Goal: Transaction & Acquisition: Purchase product/service

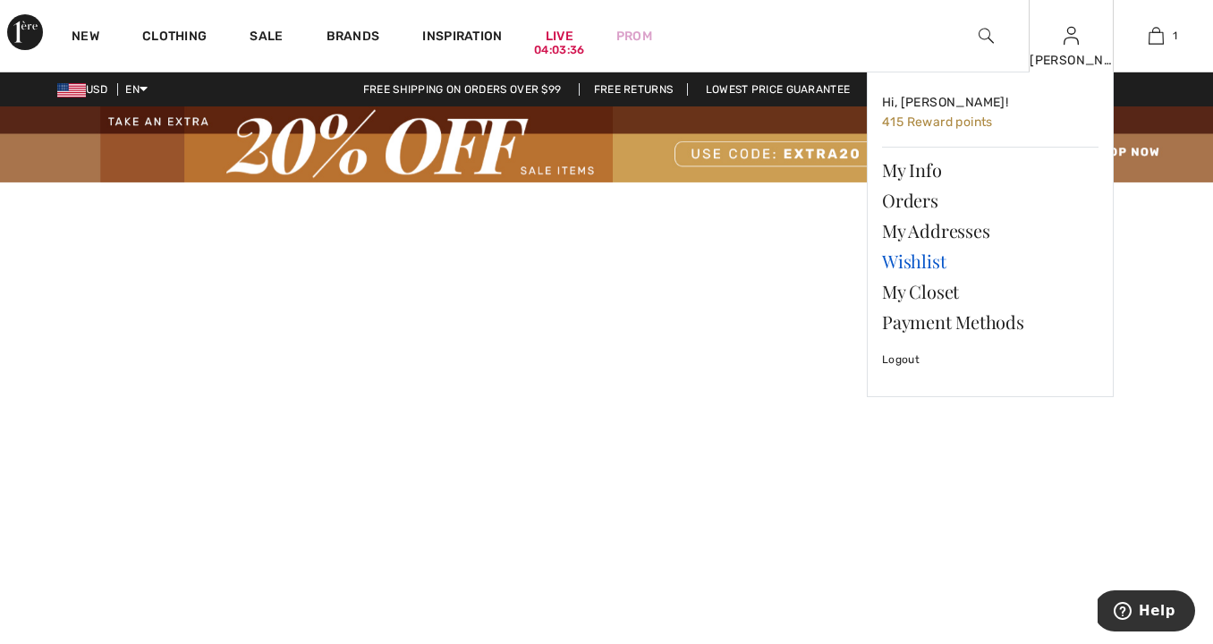
click at [918, 259] on link "Wishlist" at bounding box center [990, 261] width 216 height 30
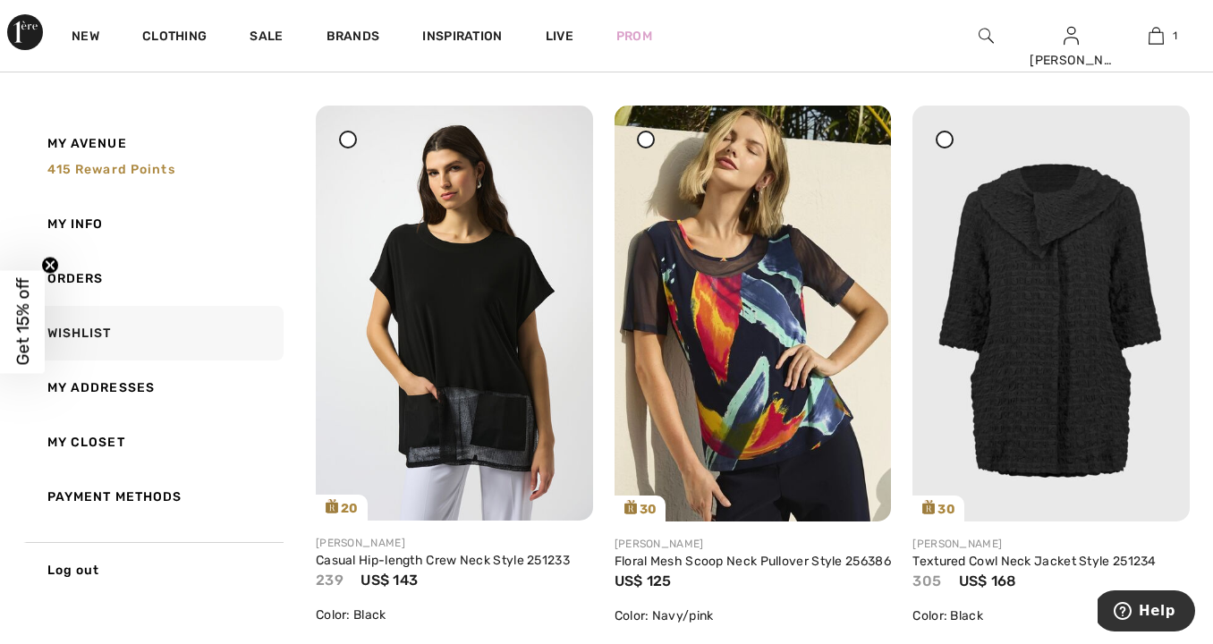
scroll to position [2490, 0]
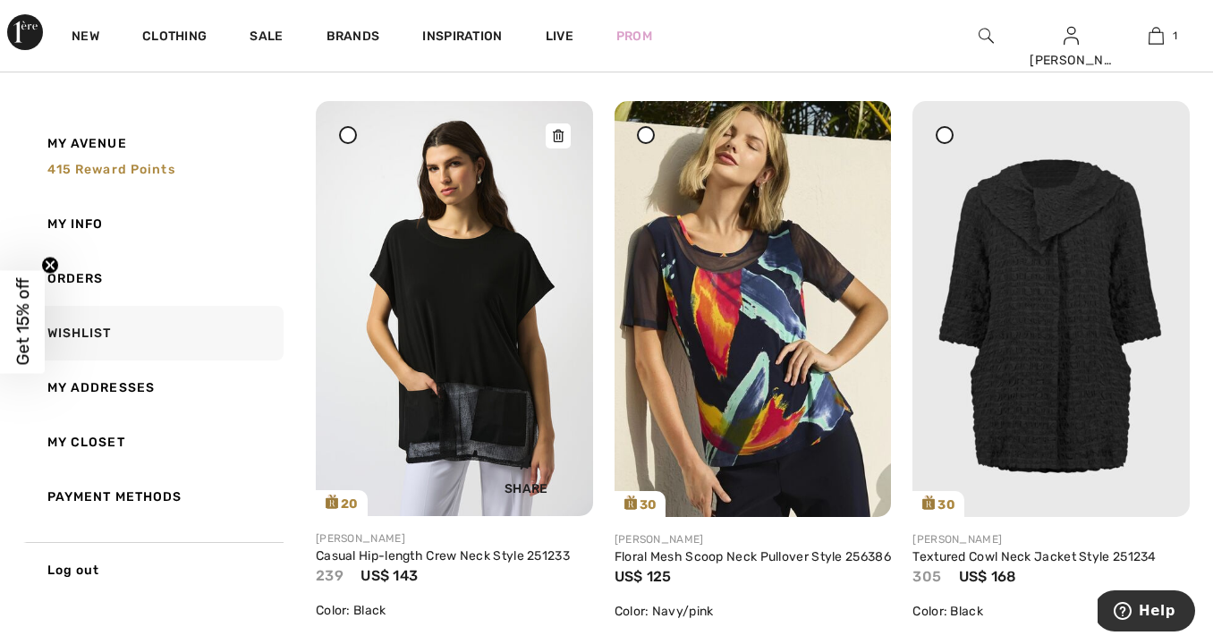
click at [487, 393] on img at bounding box center [454, 308] width 277 height 415
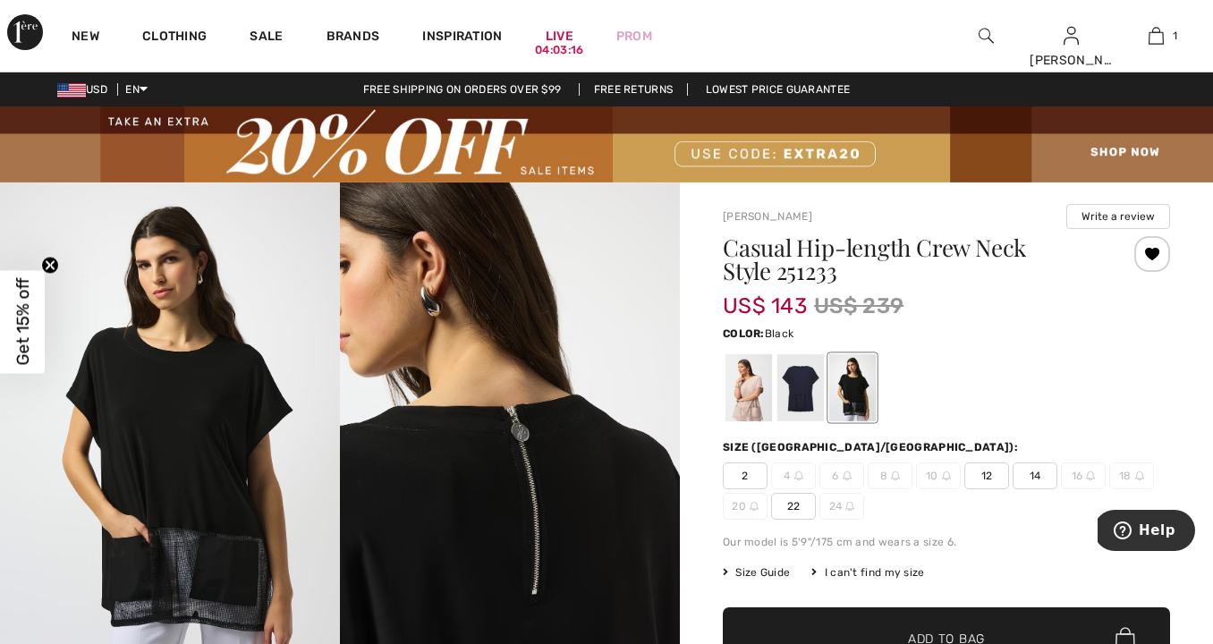
click at [1027, 475] on span "14" at bounding box center [1034, 475] width 45 height 27
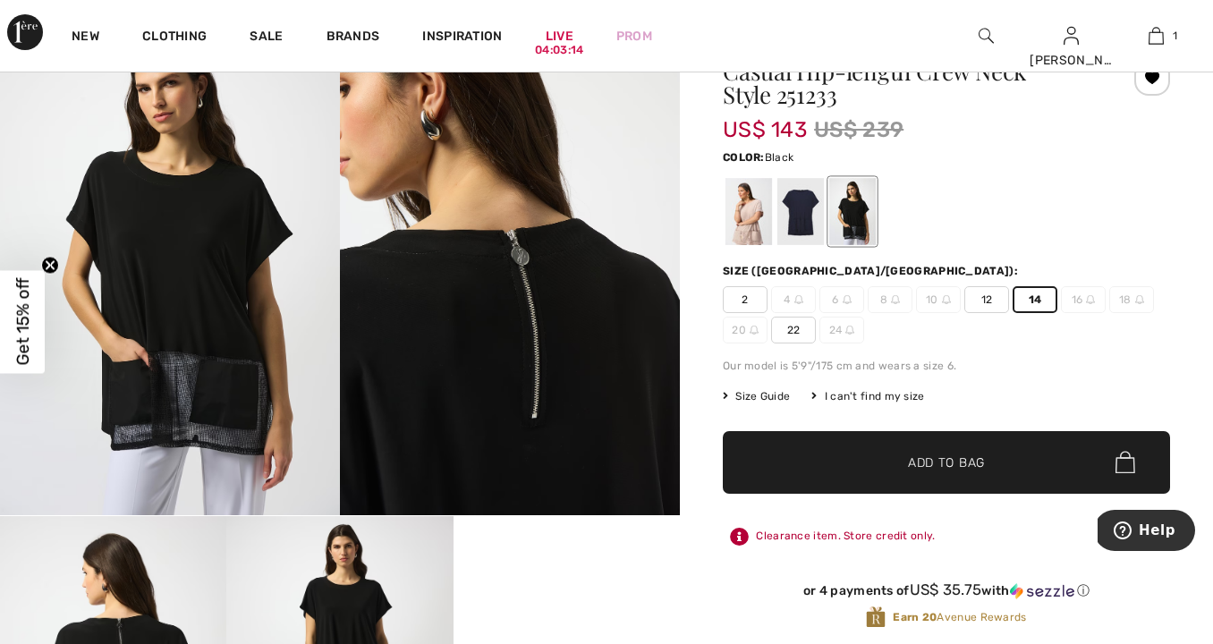
scroll to position [179, 0]
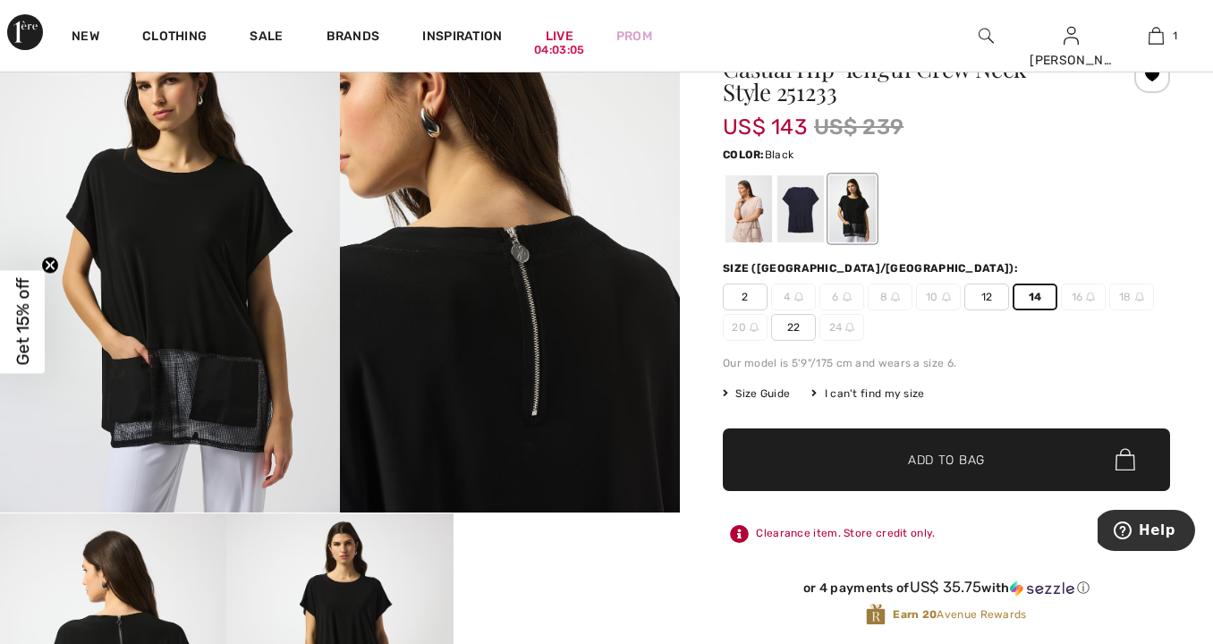
click at [876, 464] on span "✔ Added to Bag" at bounding box center [919, 459] width 109 height 19
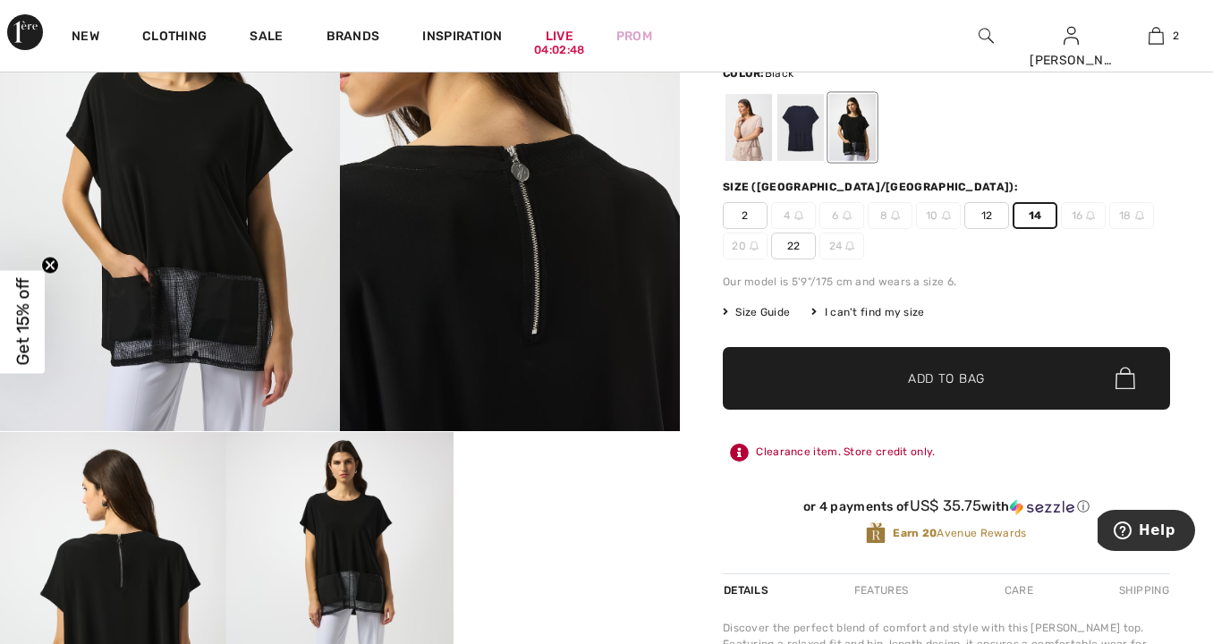
scroll to position [261, 0]
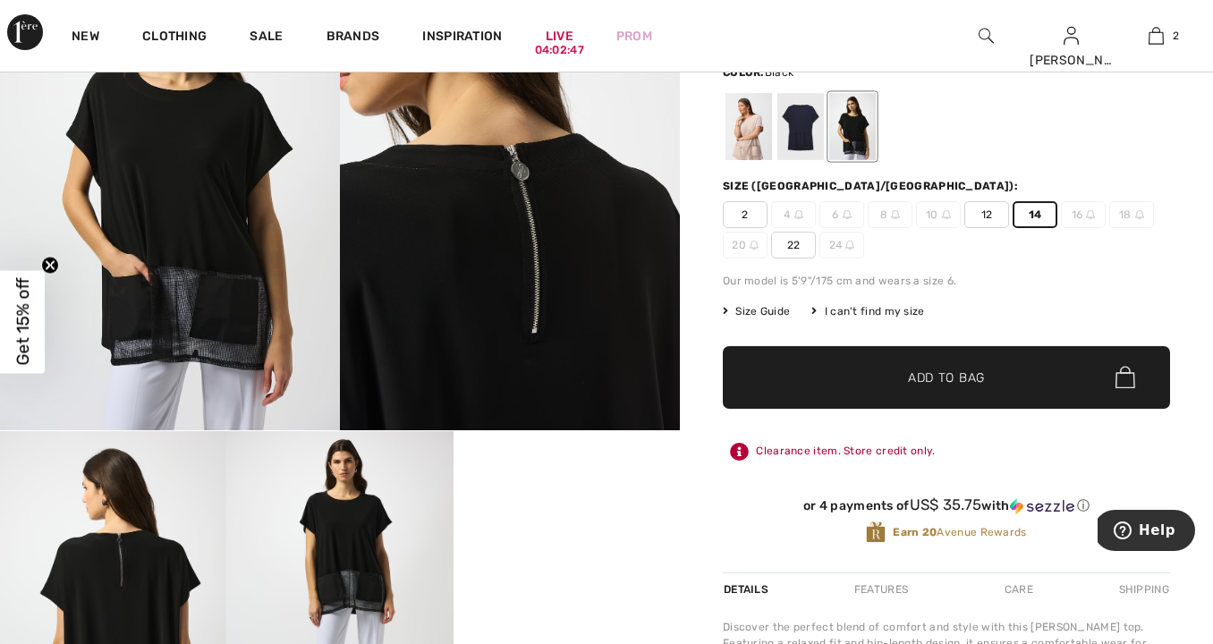
click at [752, 310] on span "Size Guide" at bounding box center [756, 311] width 67 height 16
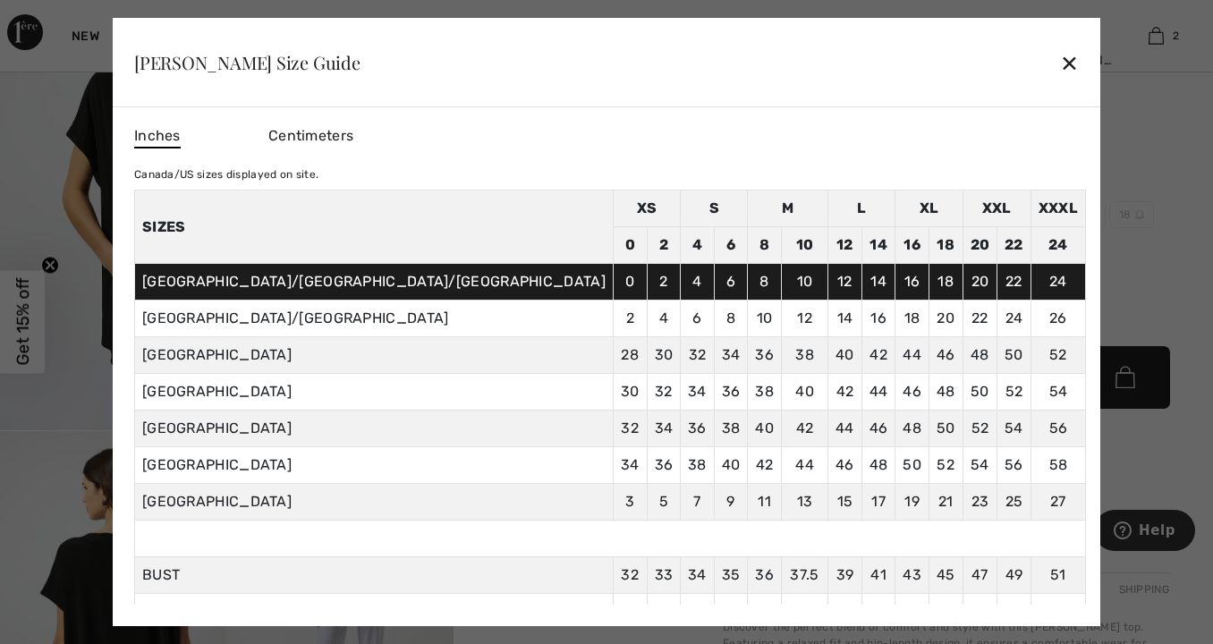
click at [1062, 259] on div at bounding box center [606, 322] width 1213 height 644
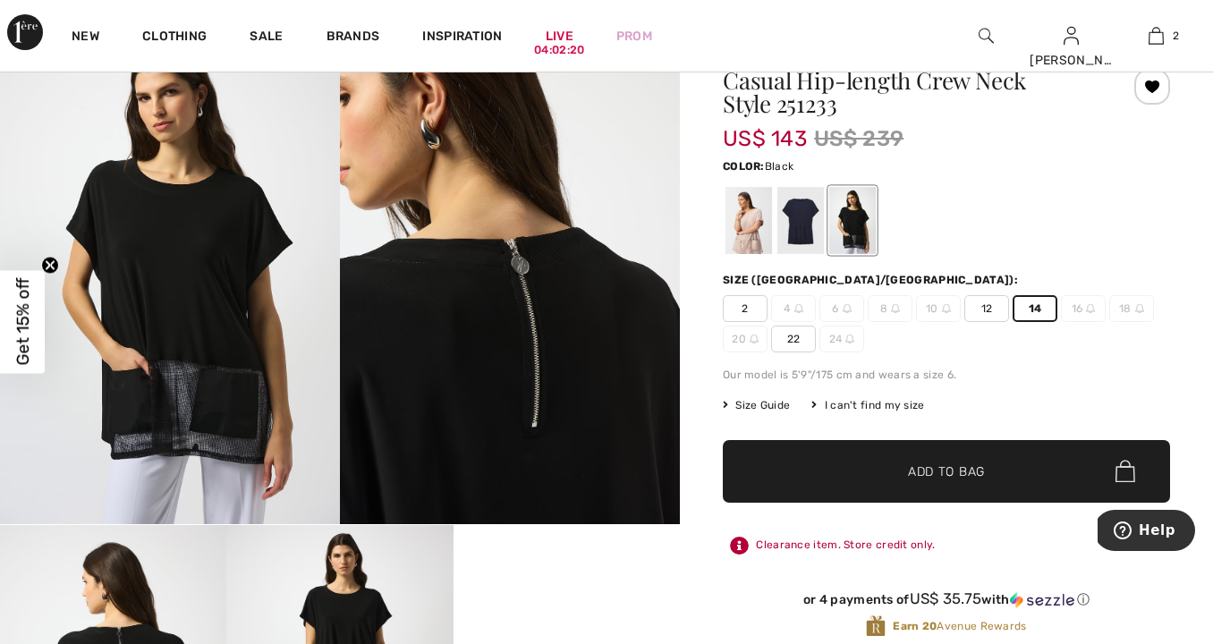
scroll to position [166, 0]
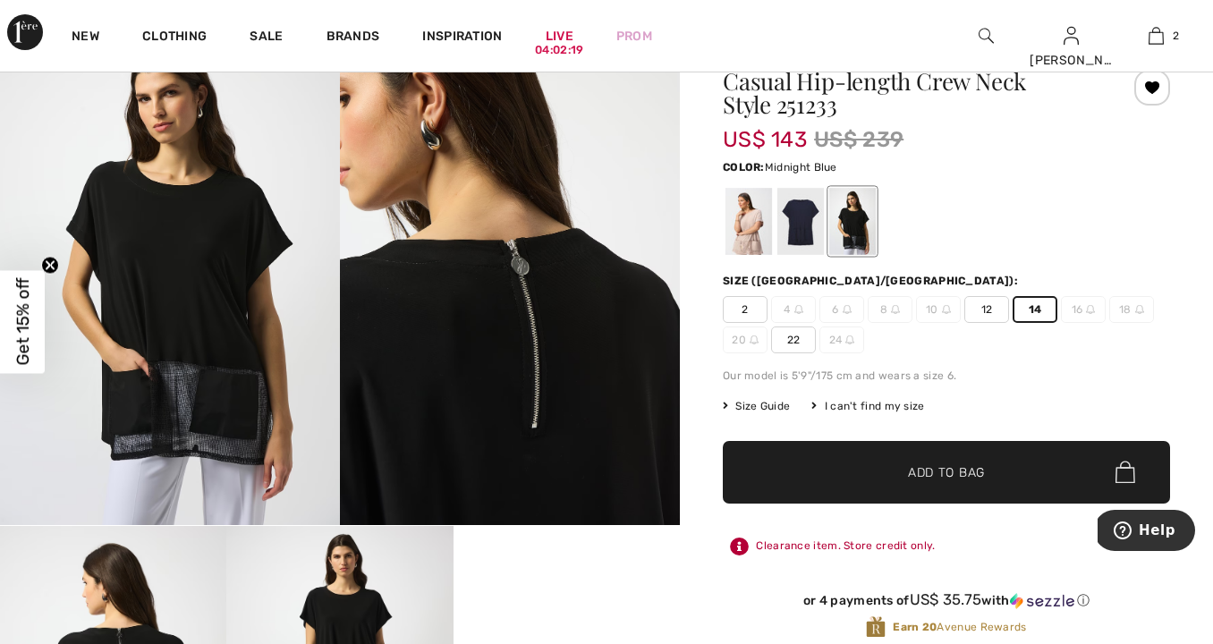
click at [794, 223] on div at bounding box center [800, 221] width 47 height 67
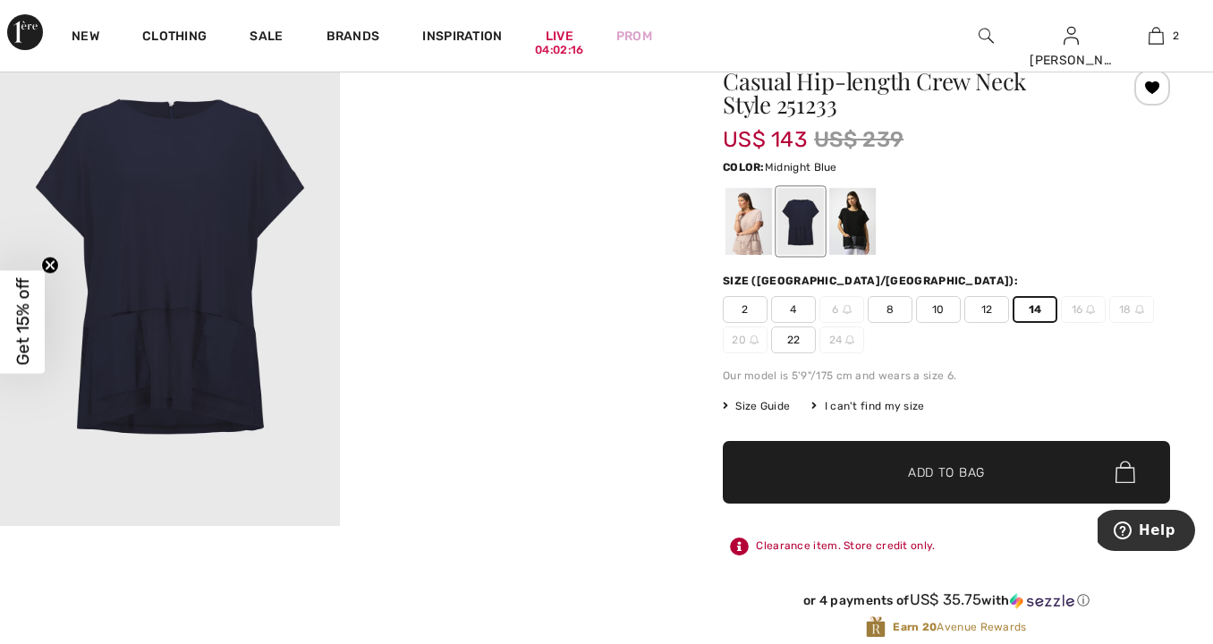
click at [987, 473] on span "✔ Added to Bag Add to Bag" at bounding box center [946, 472] width 447 height 63
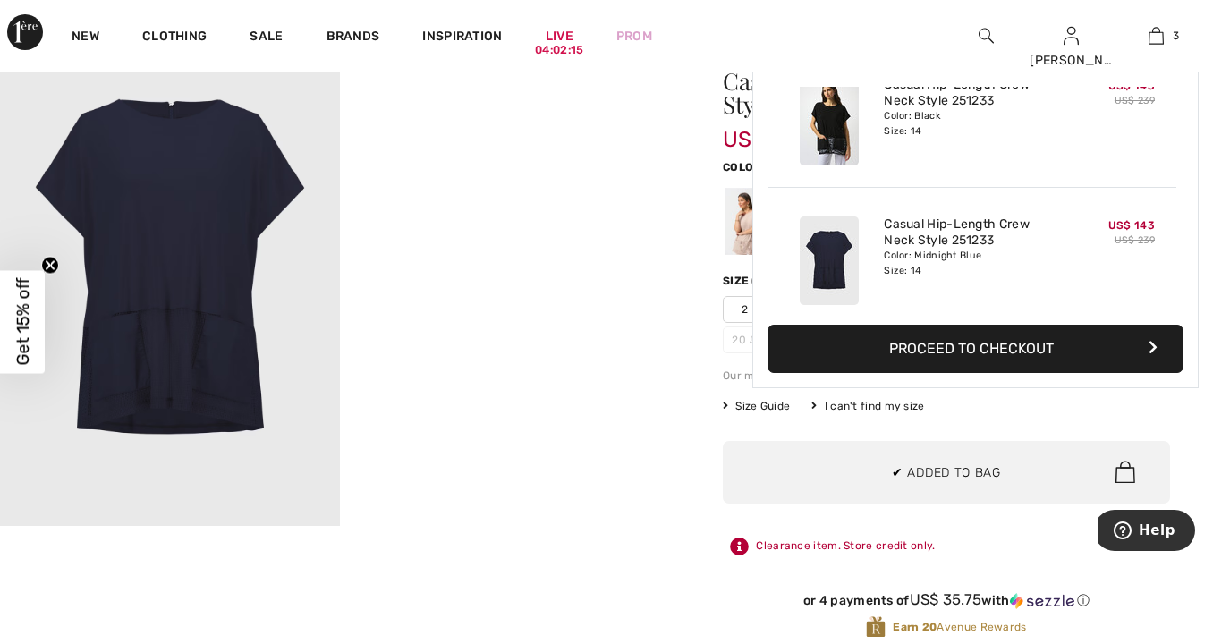
scroll to position [195, 0]
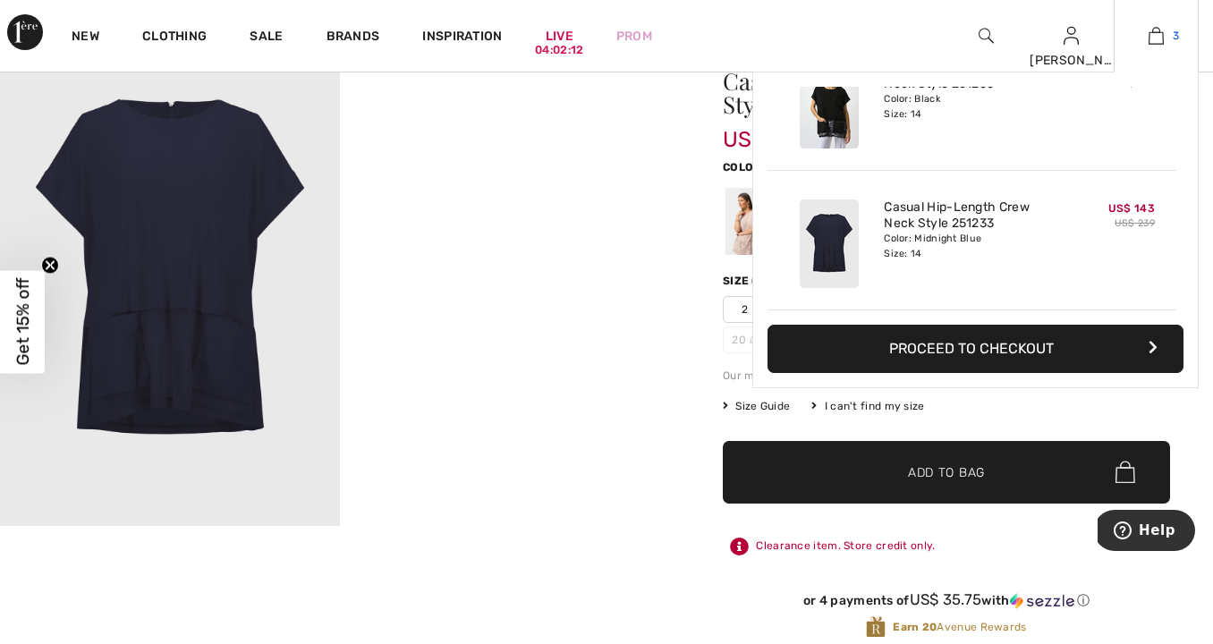
click at [1159, 32] on img at bounding box center [1155, 35] width 15 height 21
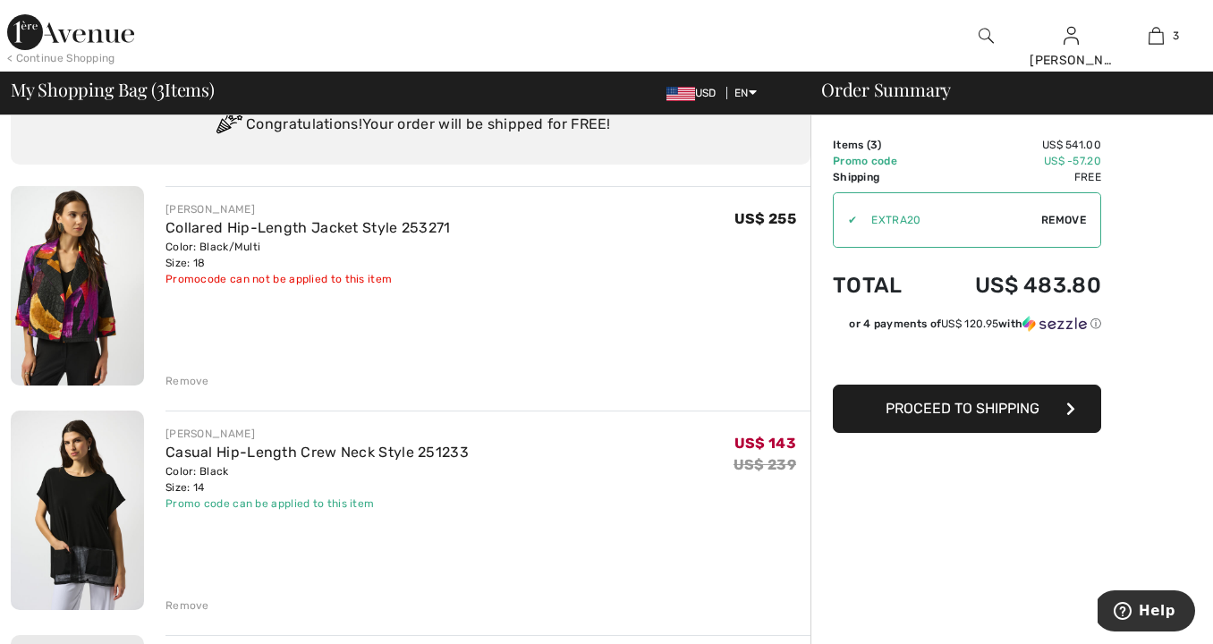
scroll to position [50, 0]
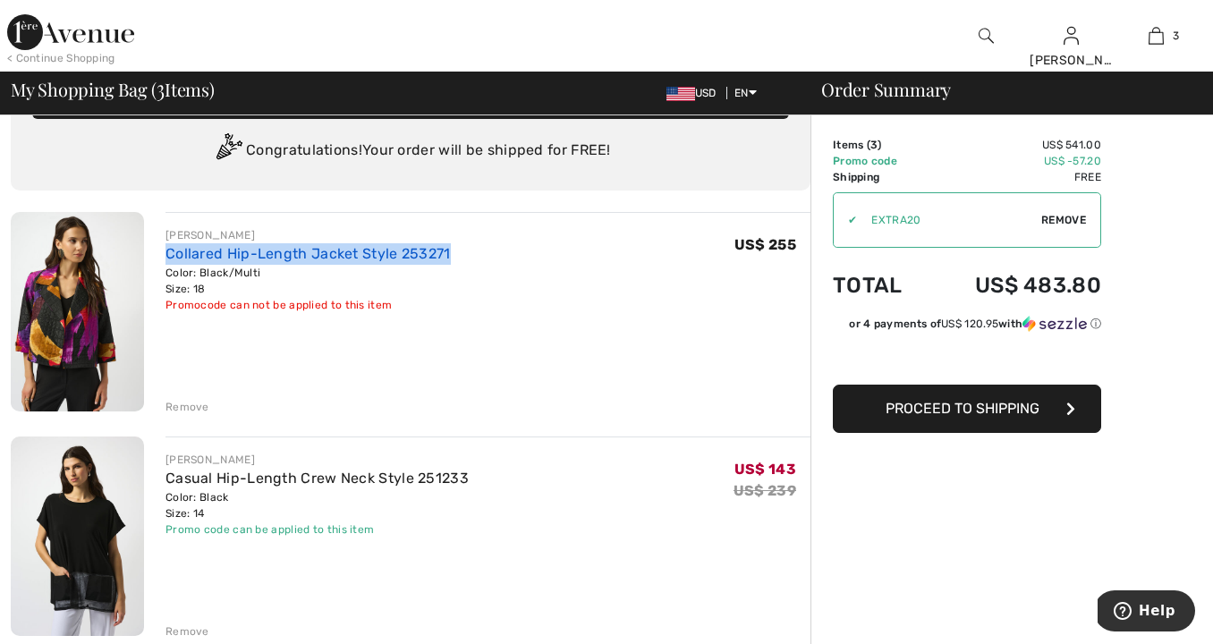
click at [296, 251] on link "Collared Hip-Length Jacket Style 253271" at bounding box center [307, 253] width 285 height 17
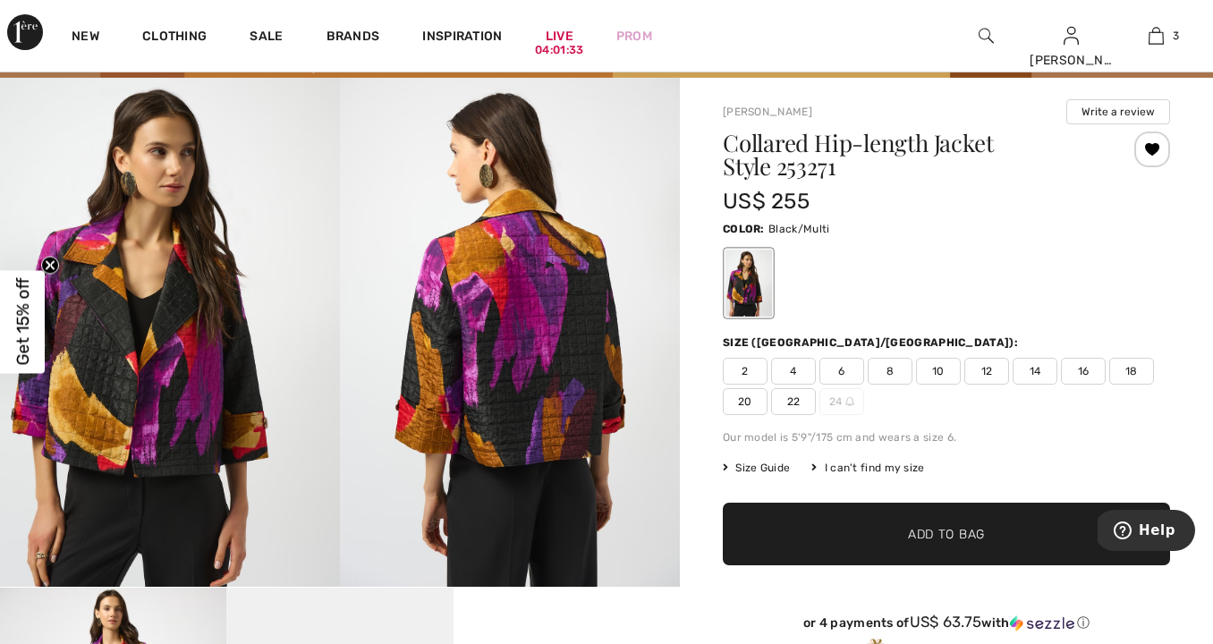
scroll to position [106, 0]
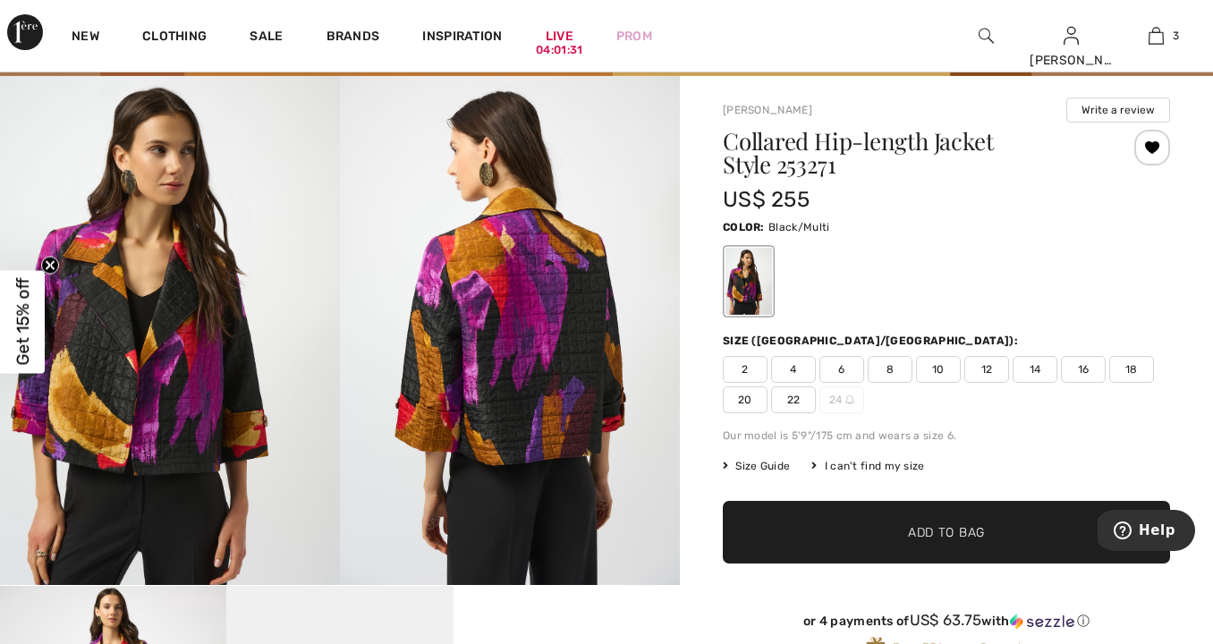
click at [754, 463] on span "Size Guide" at bounding box center [756, 466] width 67 height 16
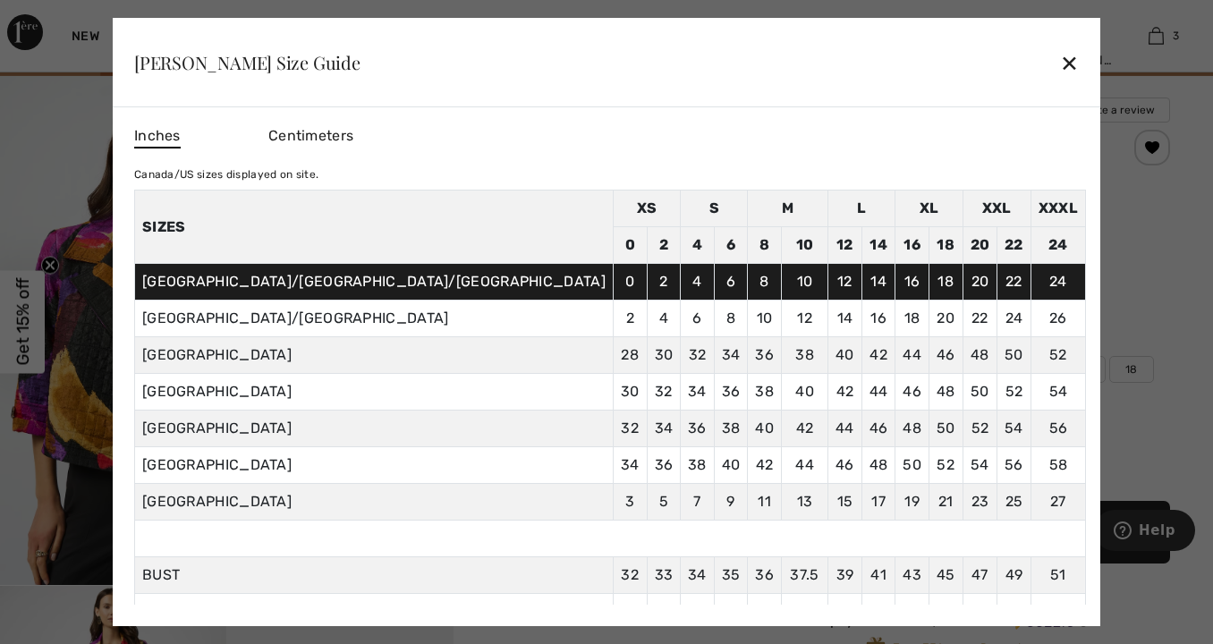
click at [1060, 59] on div "✕" at bounding box center [1069, 63] width 19 height 38
